Goal: Find specific page/section: Find specific page/section

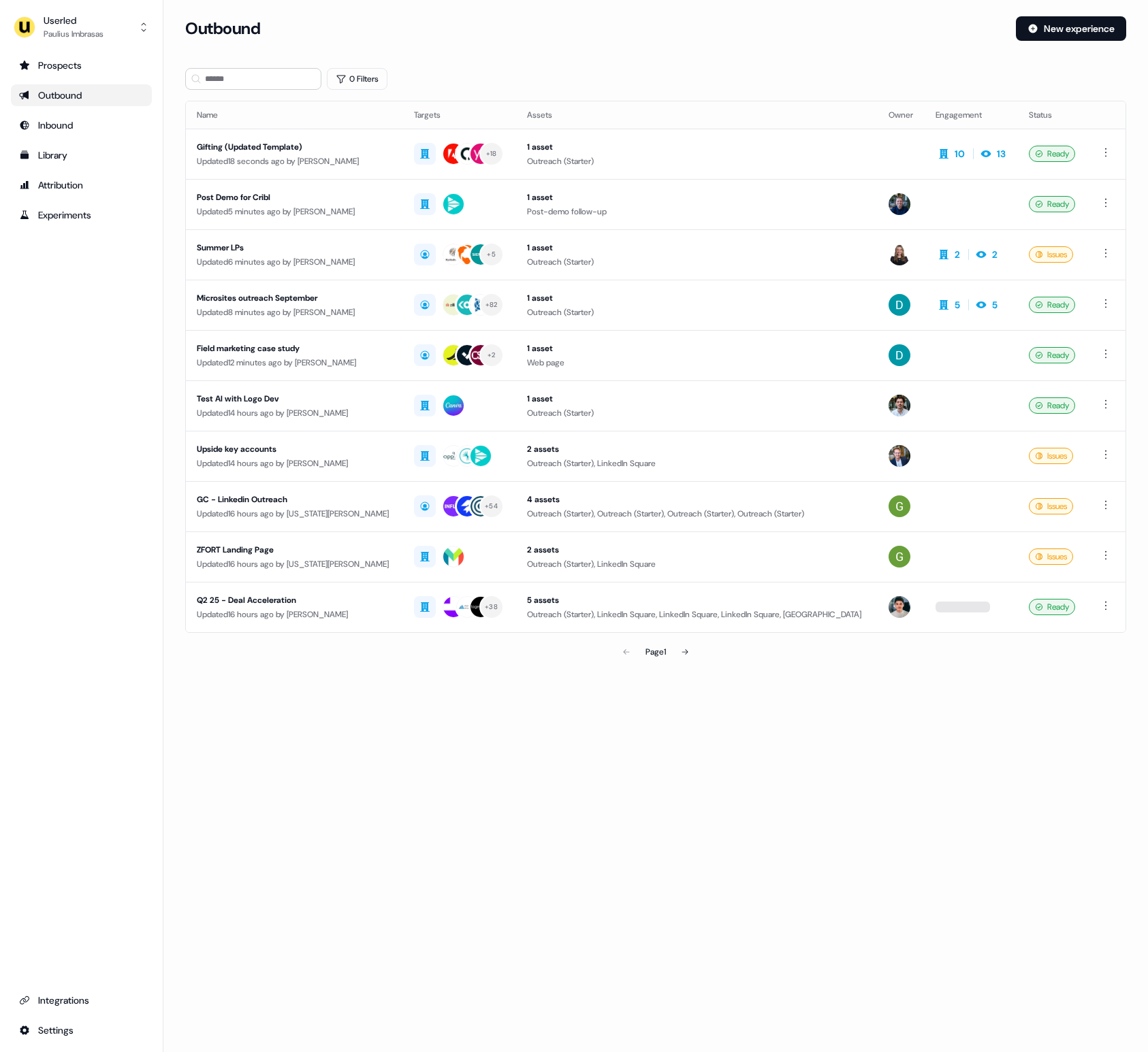
click at [101, 97] on div "Outbound" at bounding box center [81, 95] width 125 height 14
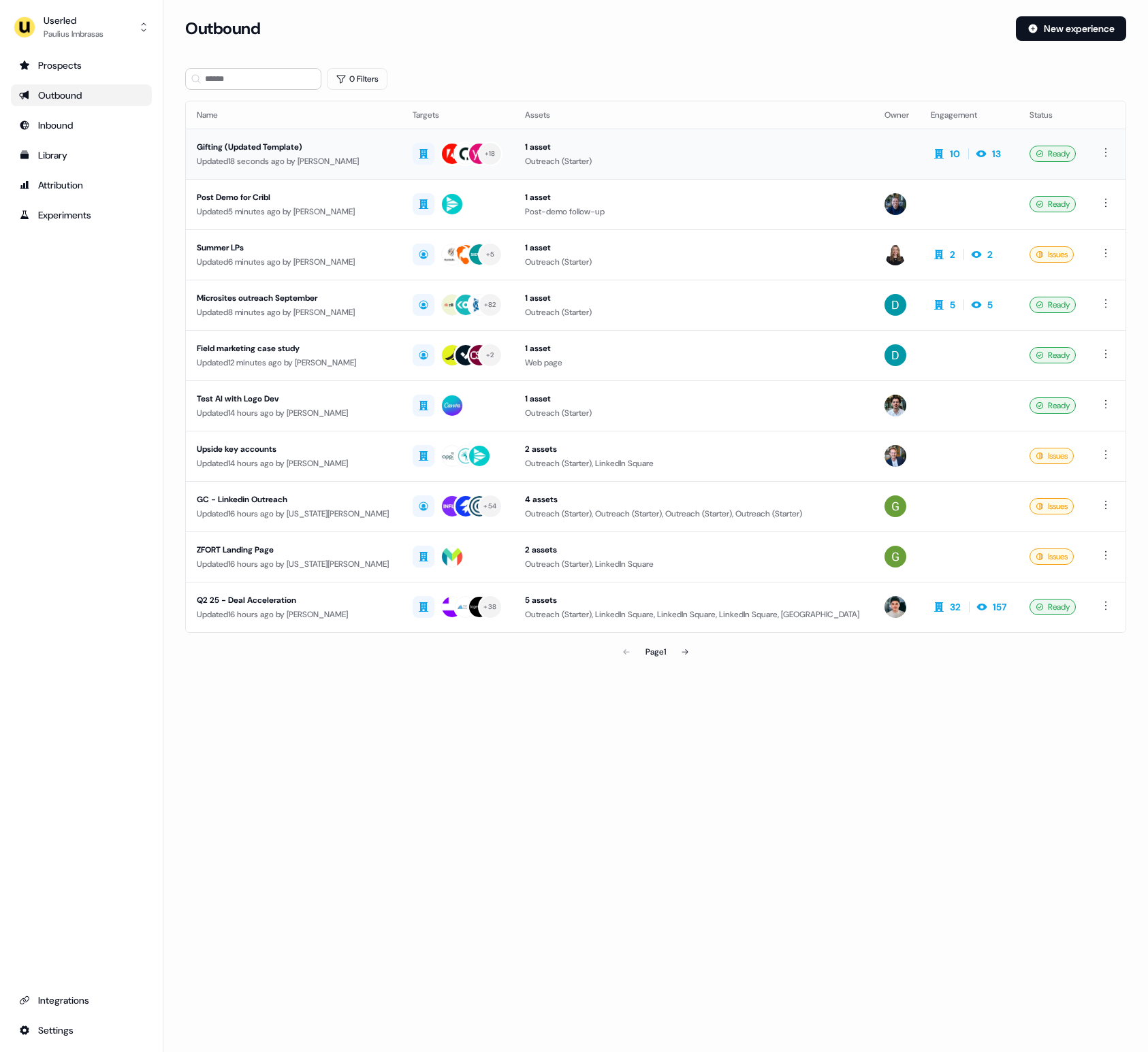
click at [276, 151] on div "Gifting (Updated Template)" at bounding box center [293, 147] width 194 height 14
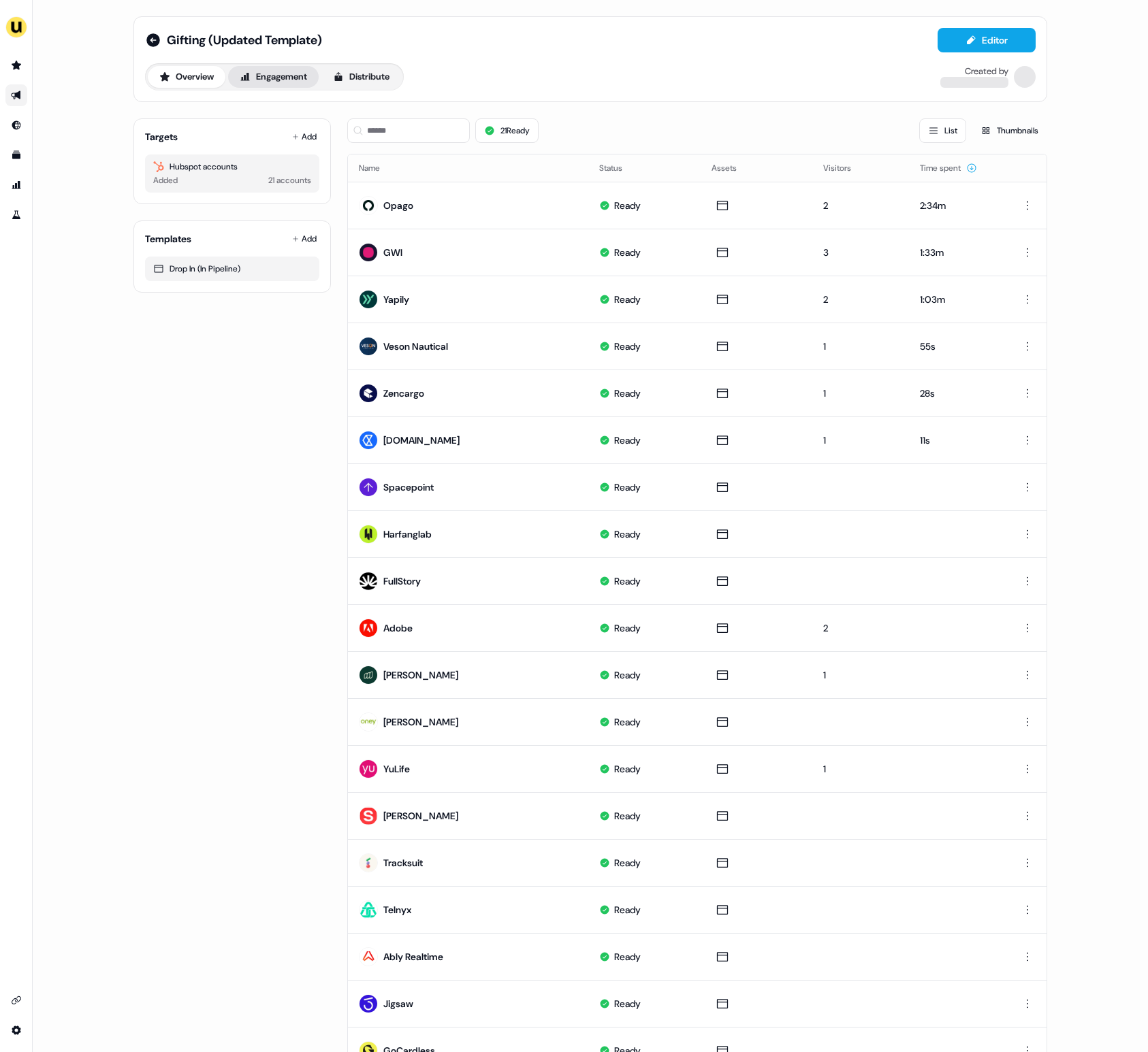
click at [292, 76] on button "Engagement" at bounding box center [273, 77] width 90 height 22
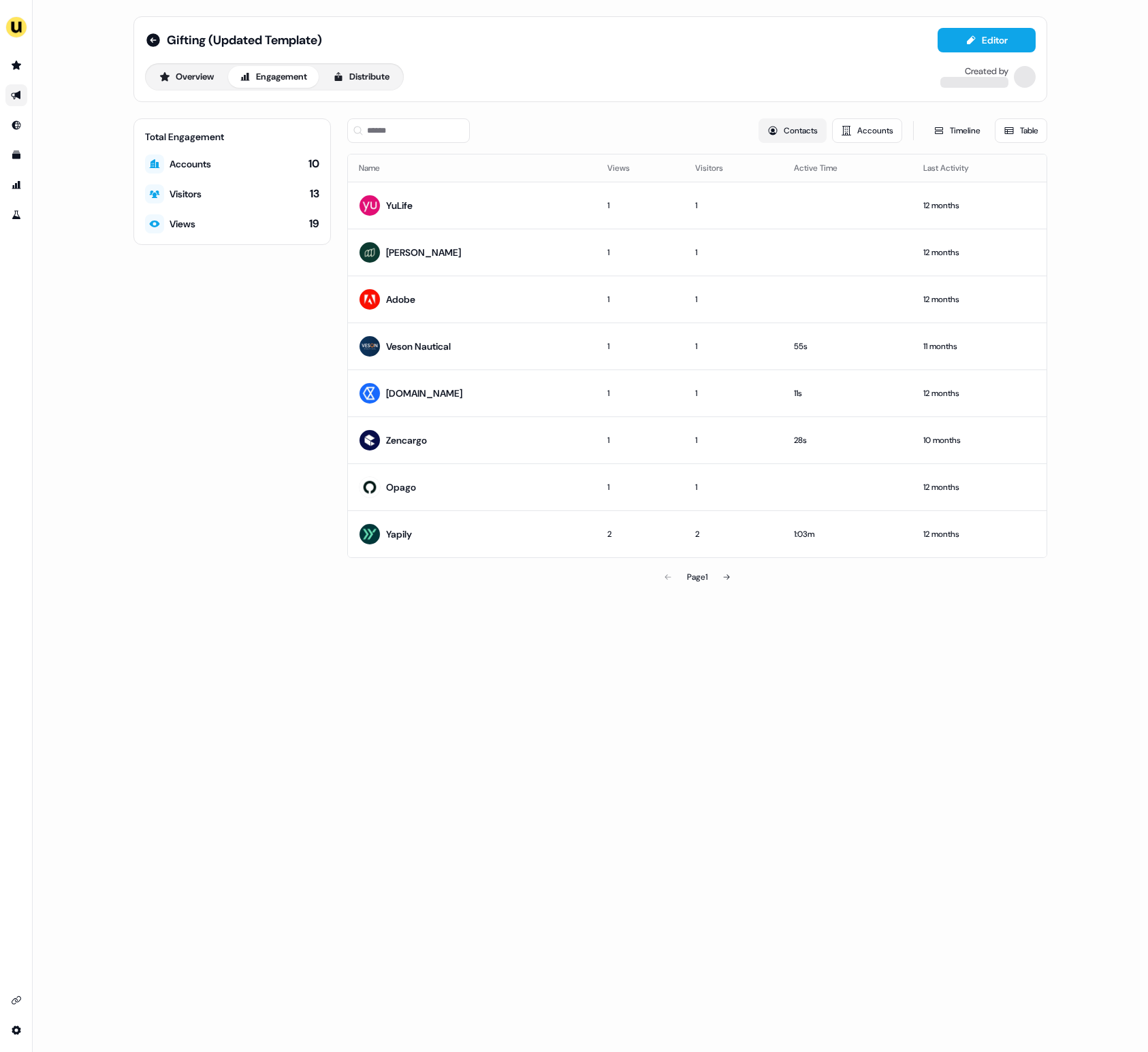
click at [788, 127] on button "Contacts" at bounding box center [792, 131] width 68 height 25
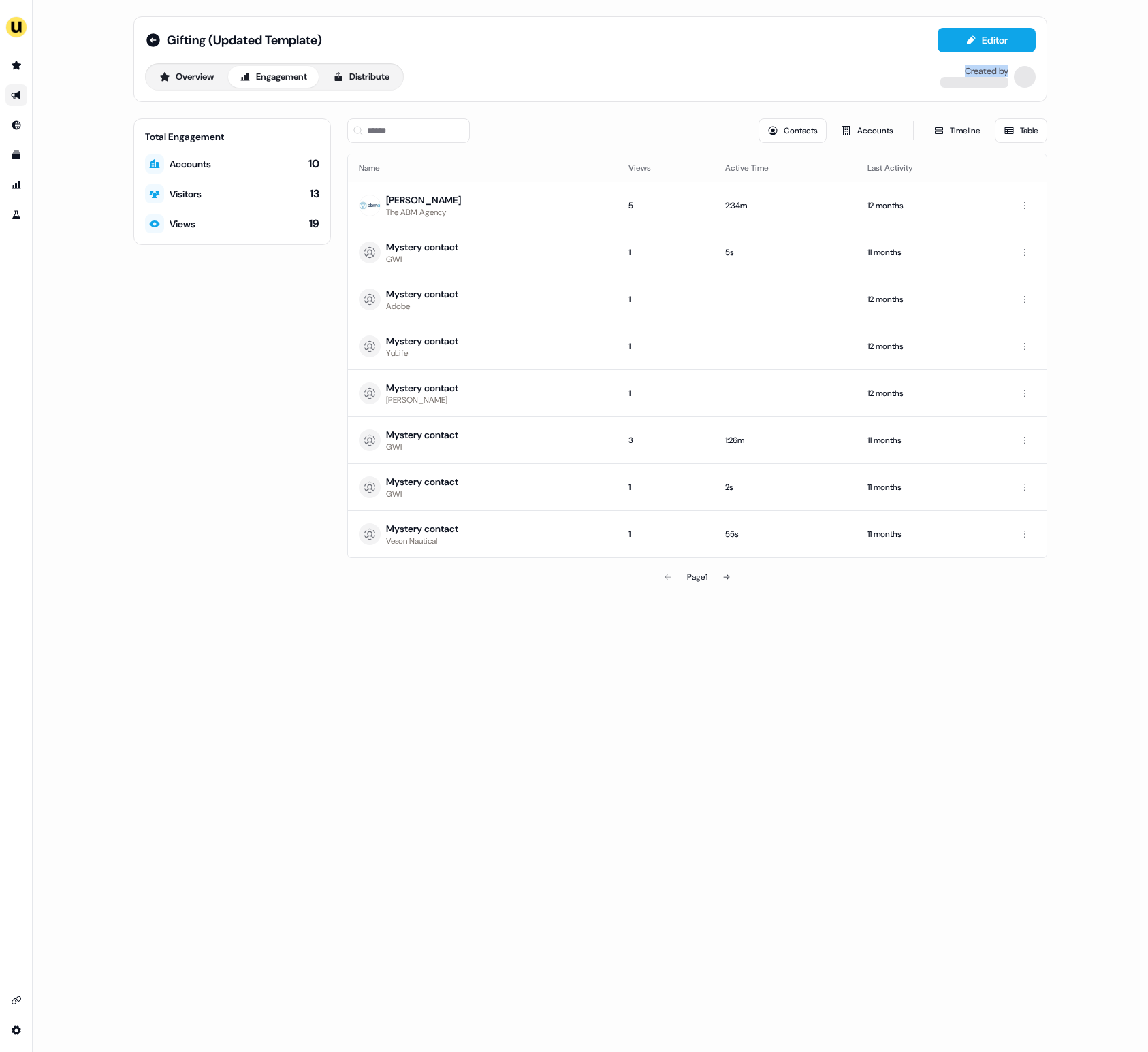
drag, startPoint x: 969, startPoint y: 72, endPoint x: 1039, endPoint y: 70, distance: 70.0
click at [1027, 87] on div "Created by" at bounding box center [987, 77] width 95 height 22
click at [975, 79] on div at bounding box center [973, 82] width 68 height 11
